Goal: Information Seeking & Learning: Learn about a topic

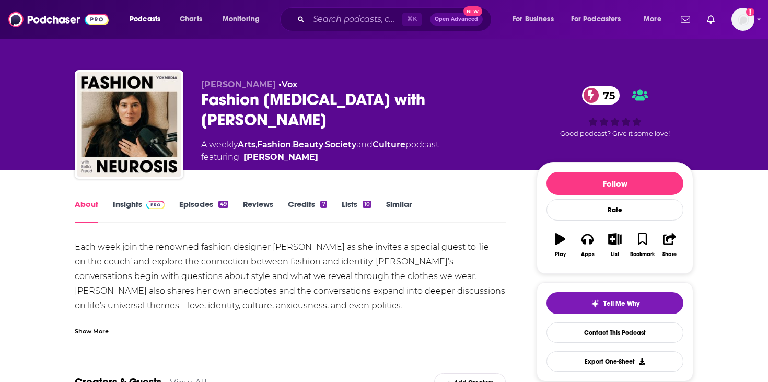
click at [106, 328] on div "Show More" at bounding box center [92, 330] width 34 height 10
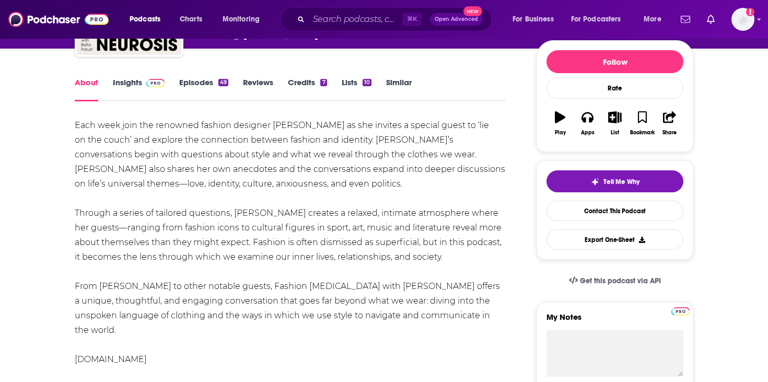
scroll to position [122, 0]
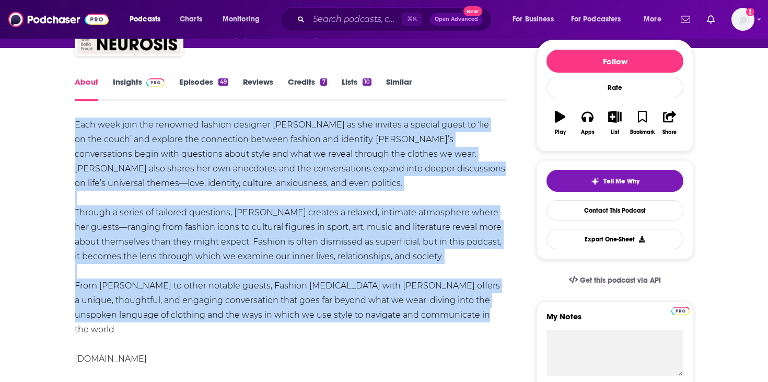
drag, startPoint x: 77, startPoint y: 123, endPoint x: 439, endPoint y: 317, distance: 410.7
click at [439, 317] on div "Each week join the renowned fashion designer [PERSON_NAME] as she invites a spe…" at bounding box center [290, 270] width 431 height 307
copy div "Lore ipsu dolo sit ametcons adipisc elitsedd Eiusm Tempo in utl etdolor m aliqu…"
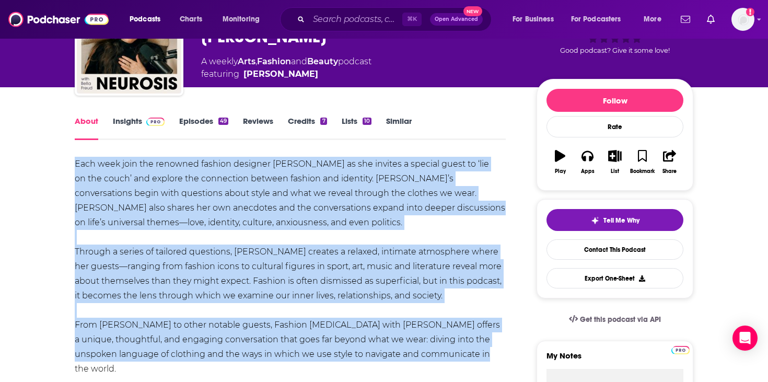
scroll to position [70, 0]
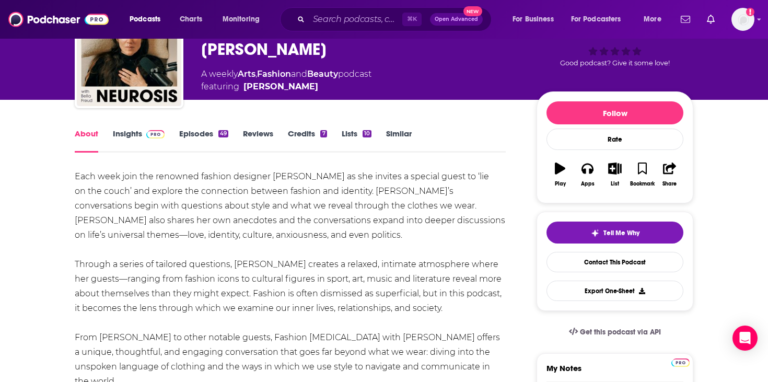
click at [117, 128] on div "About Insights Episodes 49 Reviews Credits 7 Lists 10 Similar" at bounding box center [290, 140] width 431 height 26
click at [119, 129] on link "Insights" at bounding box center [139, 140] width 52 height 24
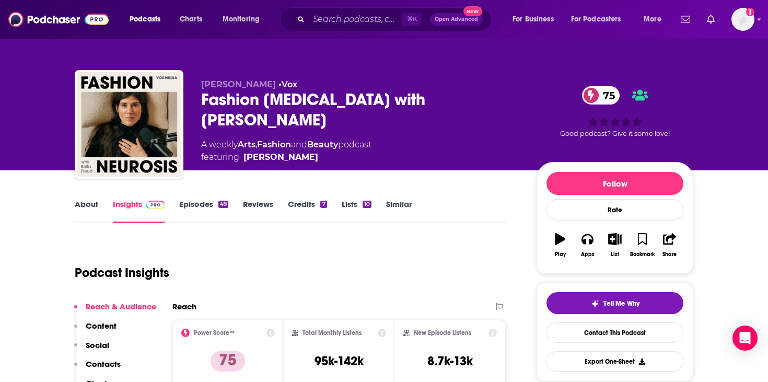
scroll to position [63, 0]
